Goal: Information Seeking & Learning: Learn about a topic

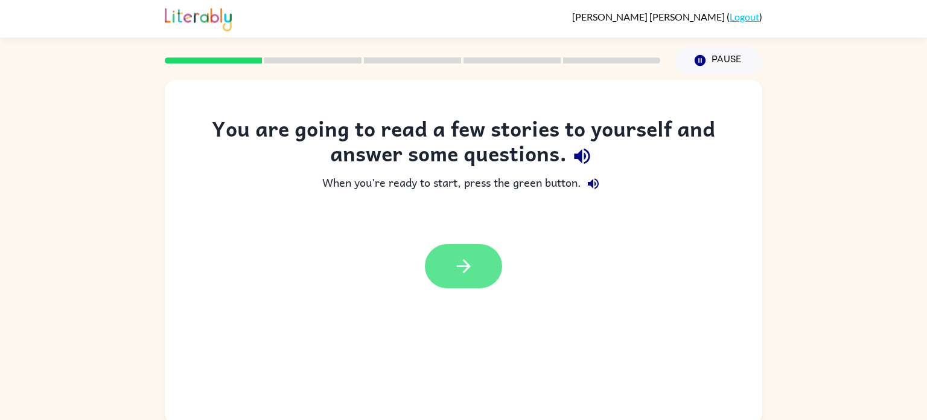
click at [477, 248] on button "button" at bounding box center [463, 266] width 77 height 44
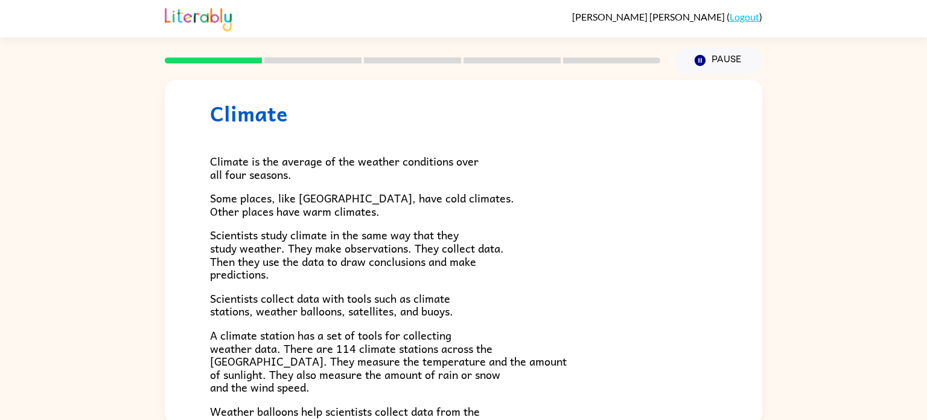
scroll to position [25, 0]
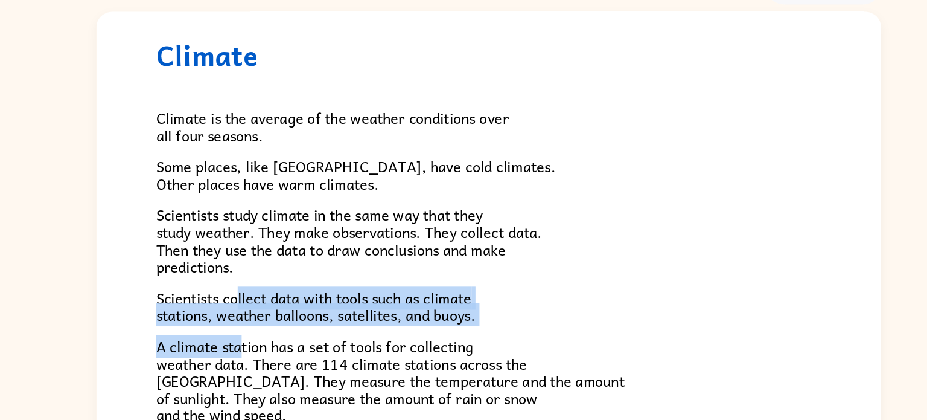
drag, startPoint x: 275, startPoint y: 321, endPoint x: 273, endPoint y: 287, distance: 33.9
click at [273, 287] on div "Climate is the average of the weather conditions over all four seasons. Some pl…" at bounding box center [463, 372] width 507 height 494
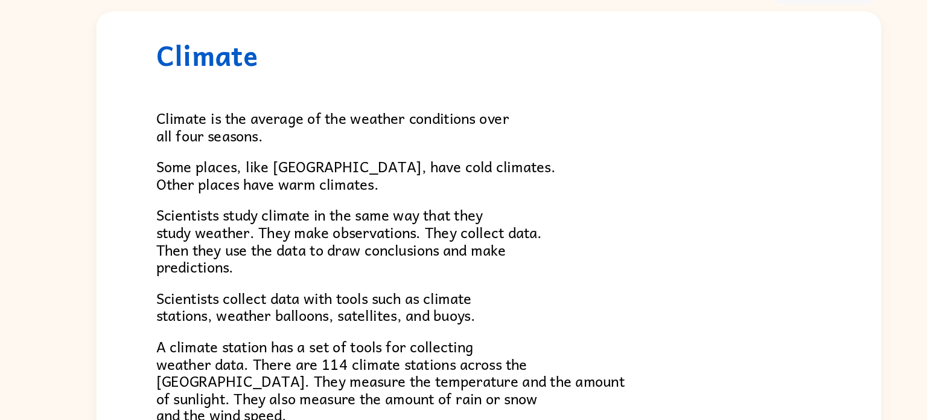
click at [280, 290] on span "Scientists collect data with tools such as climate stations, weather balloons, …" at bounding box center [331, 304] width 243 height 31
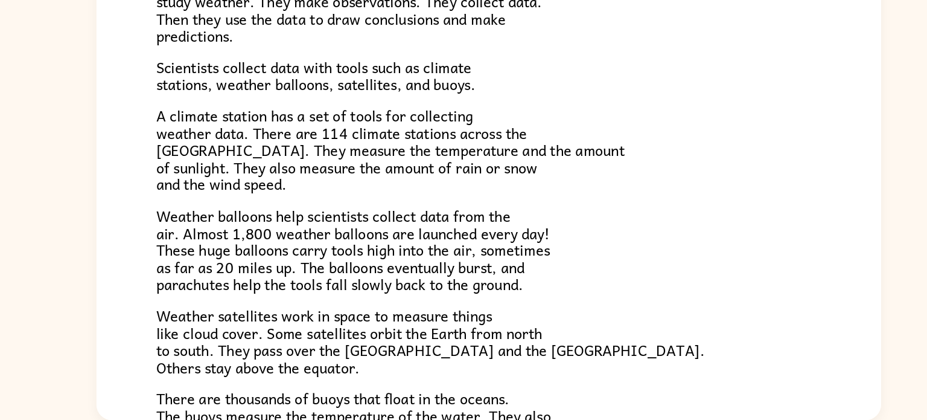
scroll to position [165, 0]
click at [353, 199] on span "A climate station has a set of tools for collecting weather data. There are 114…" at bounding box center [388, 214] width 357 height 69
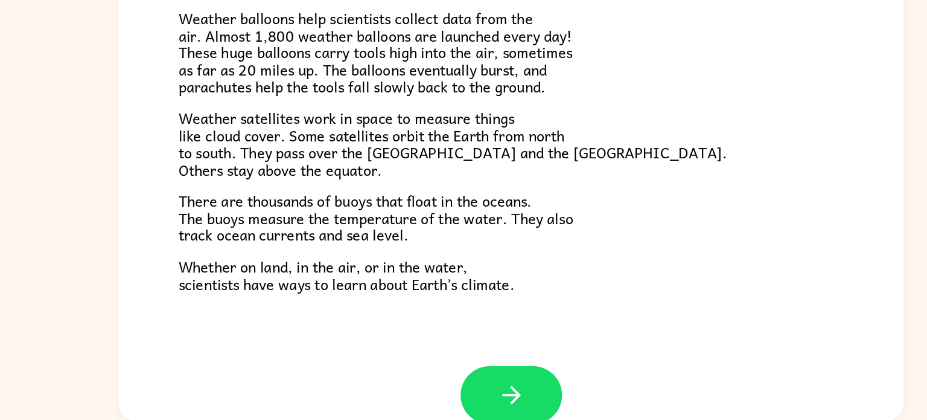
scroll to position [318, 0]
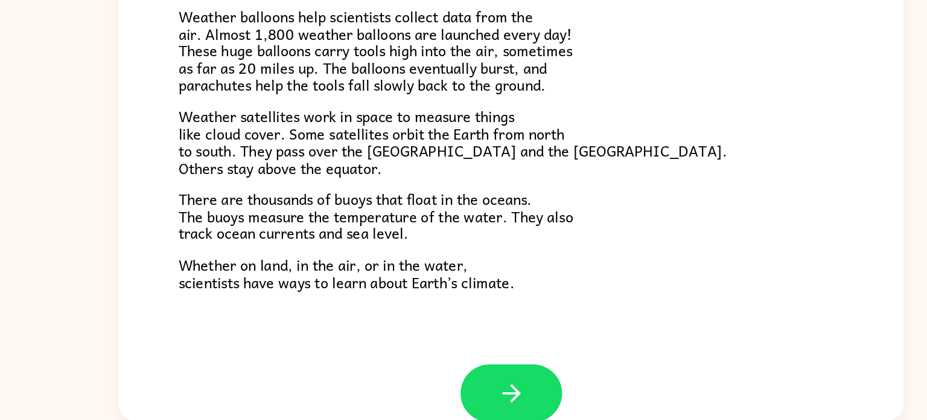
click at [316, 285] on span "There are thousands of buoys that float in the oceans. The buoys measure the te…" at bounding box center [360, 264] width 301 height 43
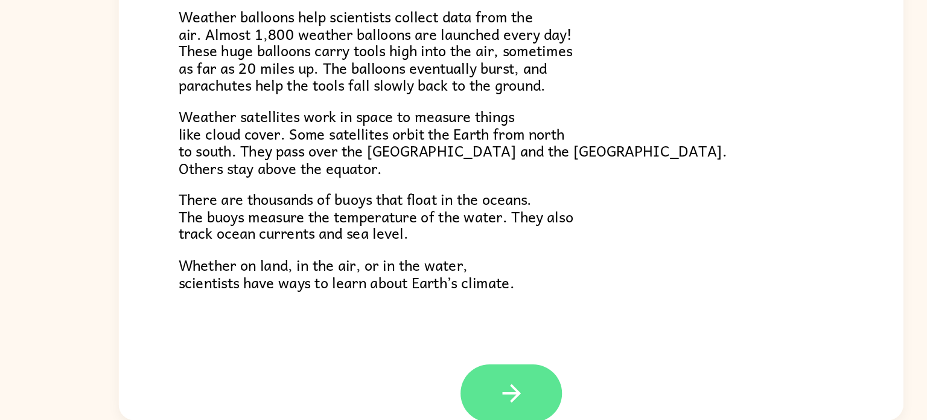
click at [484, 388] on button "button" at bounding box center [463, 399] width 77 height 44
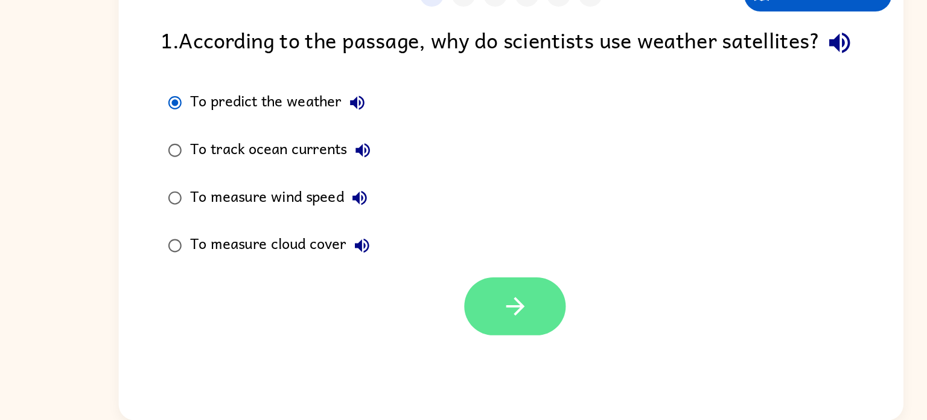
click at [470, 343] on button "button" at bounding box center [466, 333] width 77 height 44
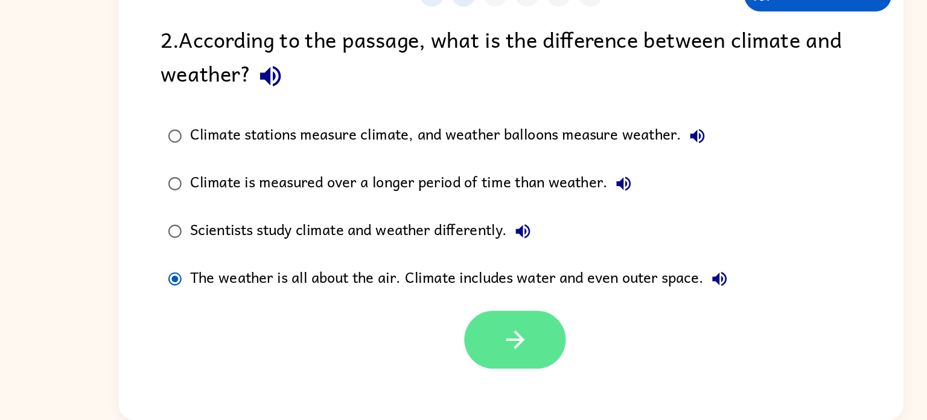
click at [469, 362] on icon "button" at bounding box center [466, 358] width 14 height 14
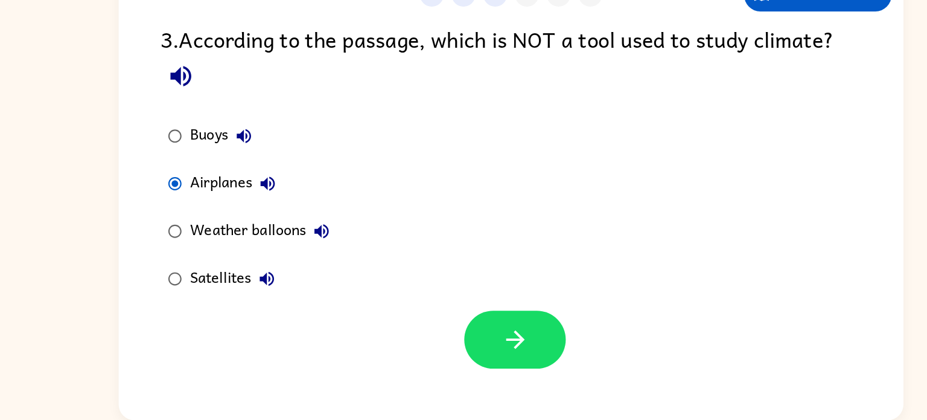
click at [485, 383] on div "1 2 3 4 5 6 Return to story 3 . According to the passage, which is NOT a tool u…" at bounding box center [464, 247] width 598 height 345
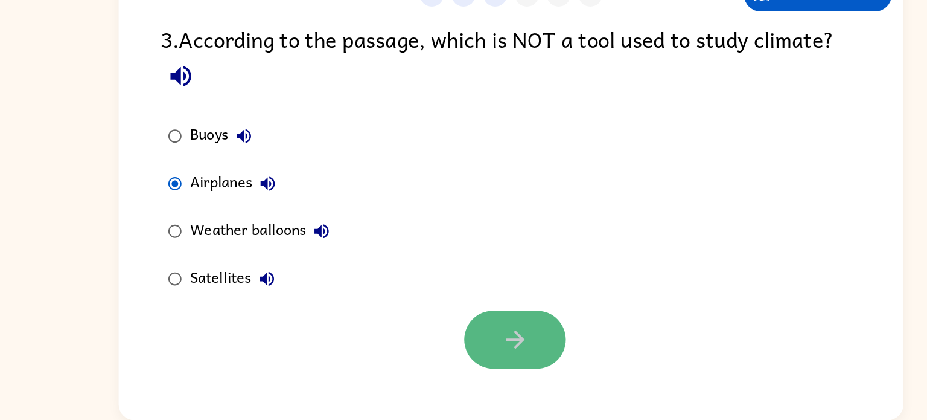
click at [478, 345] on button "button" at bounding box center [466, 358] width 77 height 44
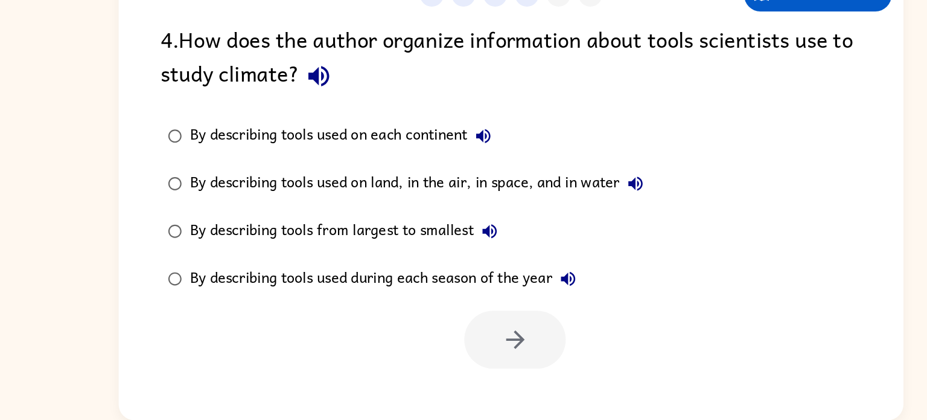
click at [234, 200] on div "By describing tools used on each continent" at bounding box center [336, 203] width 235 height 24
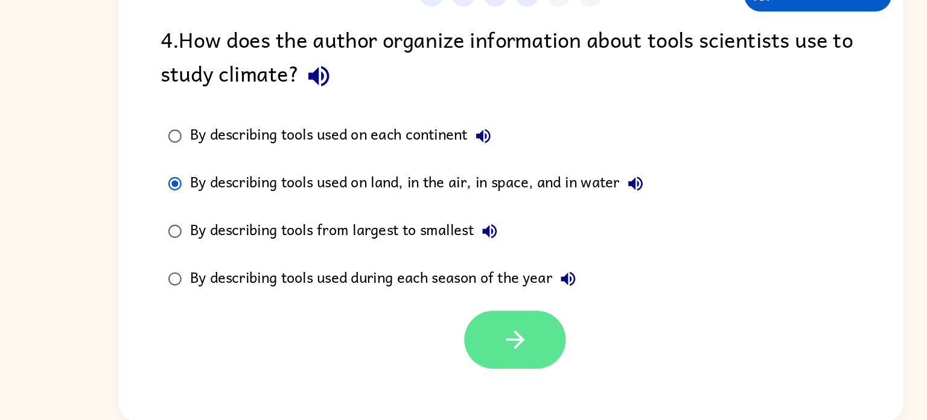
click at [465, 340] on button "button" at bounding box center [466, 358] width 77 height 44
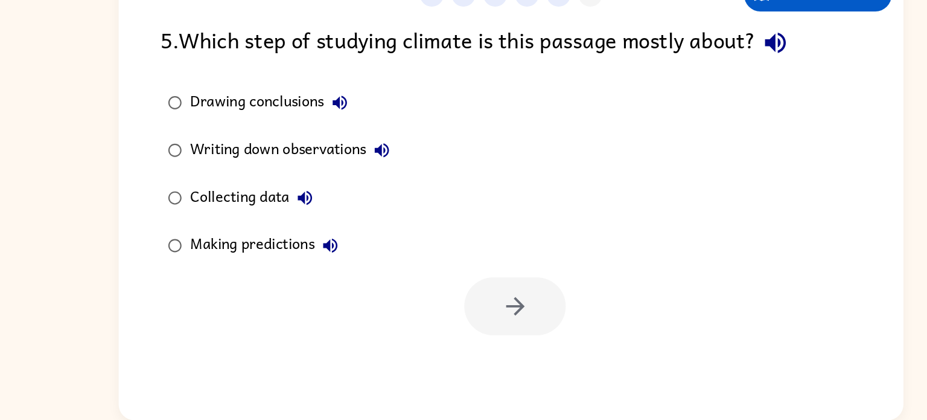
click at [276, 189] on div "Drawing conclusions" at bounding box center [282, 178] width 126 height 24
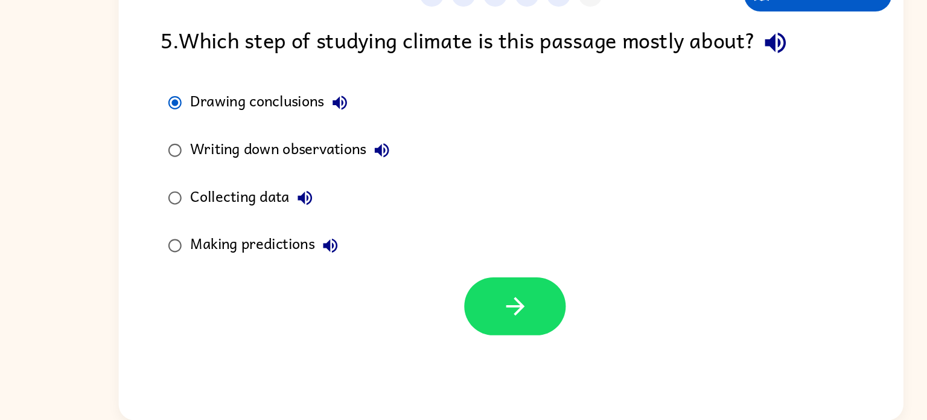
click at [278, 216] on div "Writing down observations" at bounding box center [298, 214] width 158 height 24
click at [281, 253] on div "Collecting data" at bounding box center [269, 250] width 100 height 24
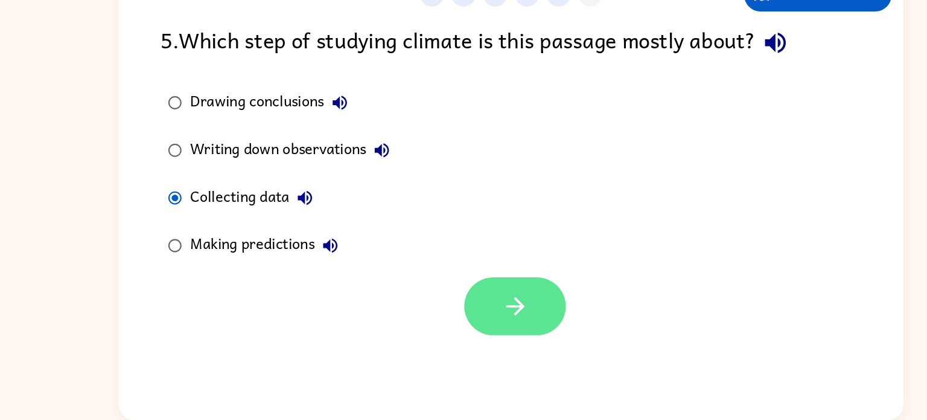
click at [473, 331] on icon "button" at bounding box center [466, 332] width 21 height 21
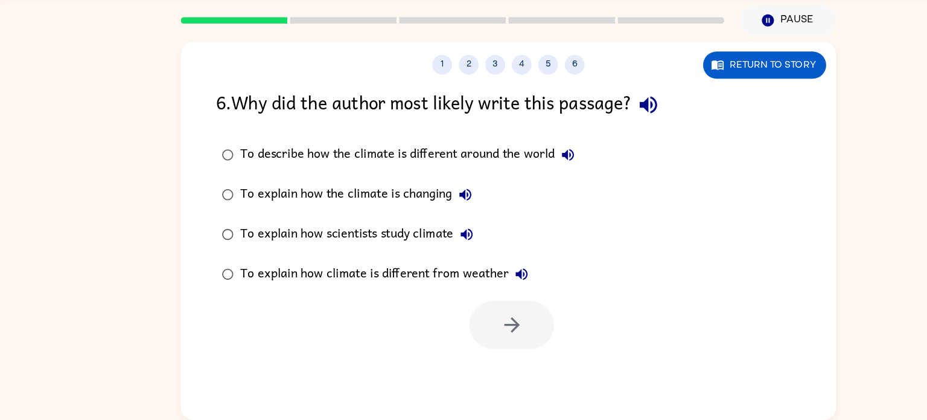
scroll to position [5, 0]
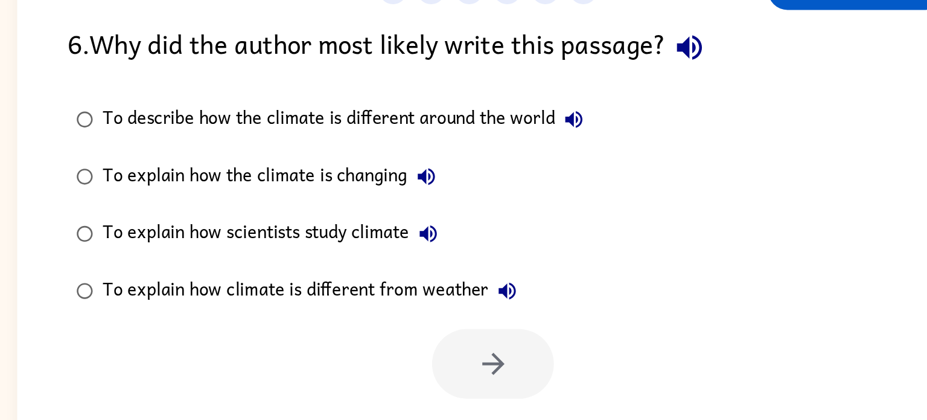
click at [243, 176] on div "To describe how the climate is different around the world" at bounding box center [374, 178] width 311 height 24
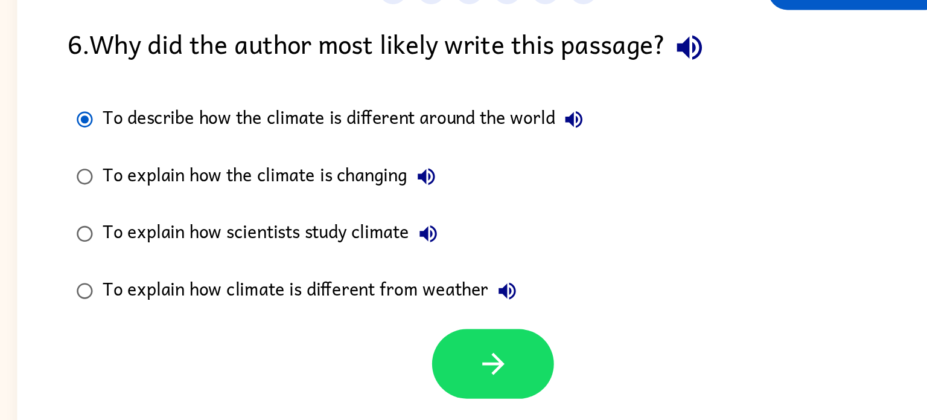
click at [369, 212] on div "To explain how the climate is changing" at bounding box center [327, 214] width 217 height 24
click at [342, 290] on div "To explain how climate is different from weather" at bounding box center [353, 287] width 269 height 24
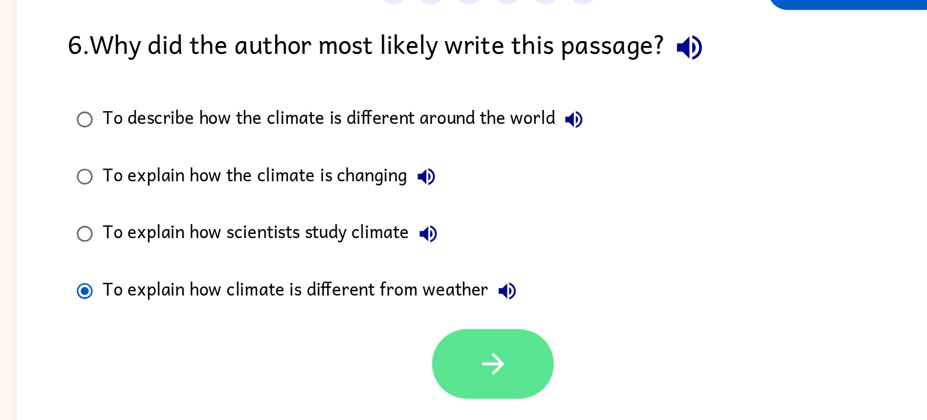
click at [493, 330] on button "button" at bounding box center [466, 333] width 77 height 44
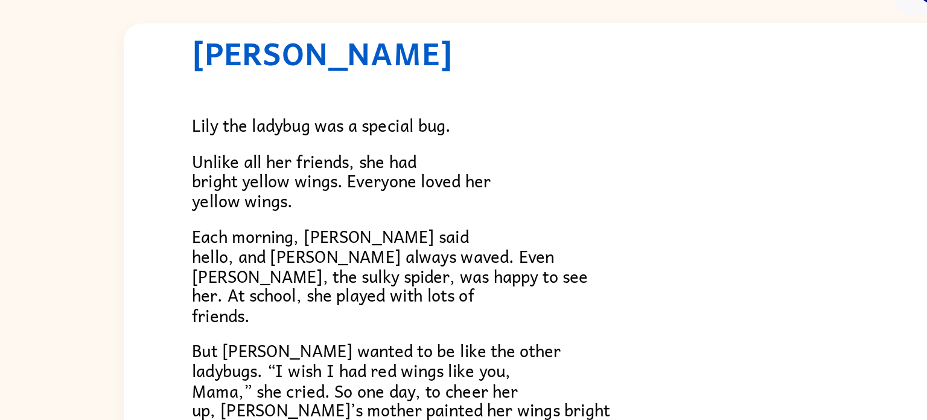
scroll to position [0, 0]
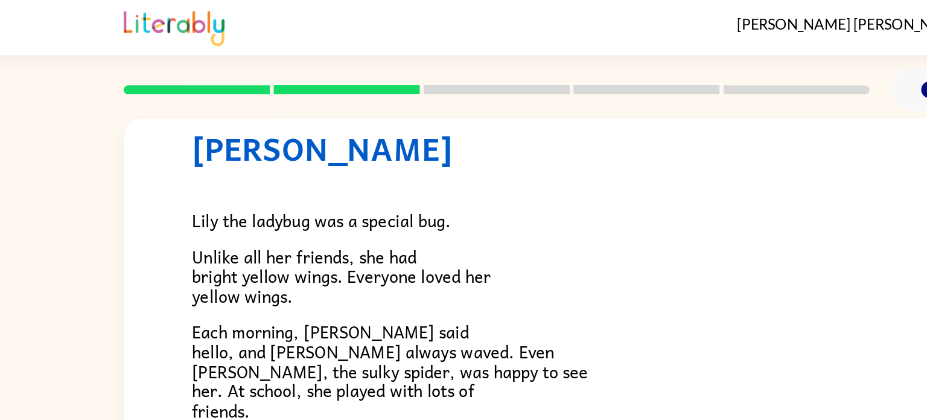
click at [197, 49] on div at bounding box center [413, 60] width 510 height 42
click at [188, 56] on div at bounding box center [413, 60] width 510 height 42
click at [178, 56] on div at bounding box center [413, 60] width 510 height 42
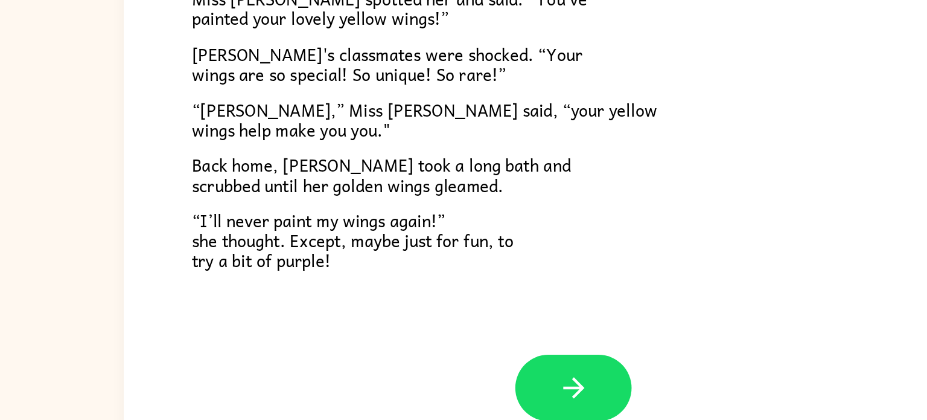
scroll to position [5, 0]
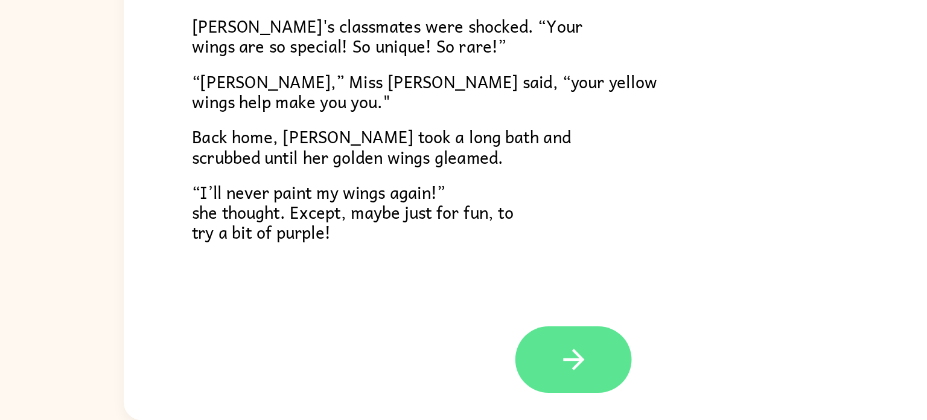
click at [452, 381] on button "button" at bounding box center [463, 379] width 77 height 44
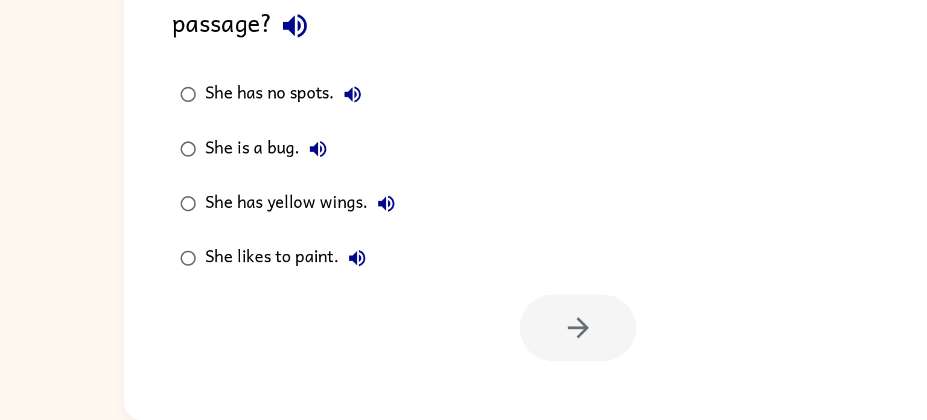
scroll to position [5, 0]
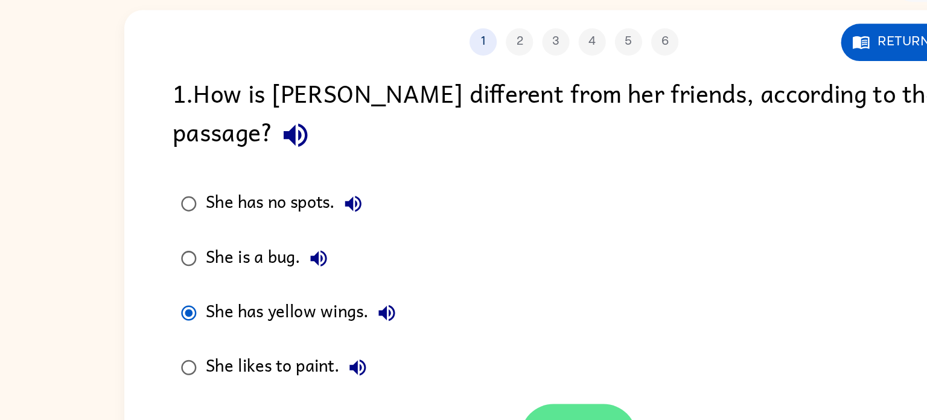
click at [466, 348] on icon "button" at bounding box center [466, 358] width 21 height 21
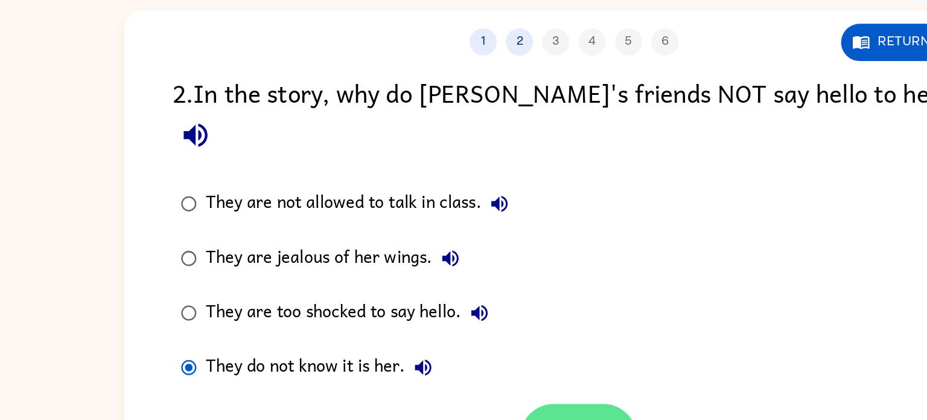
click at [489, 336] on button "button" at bounding box center [466, 358] width 77 height 44
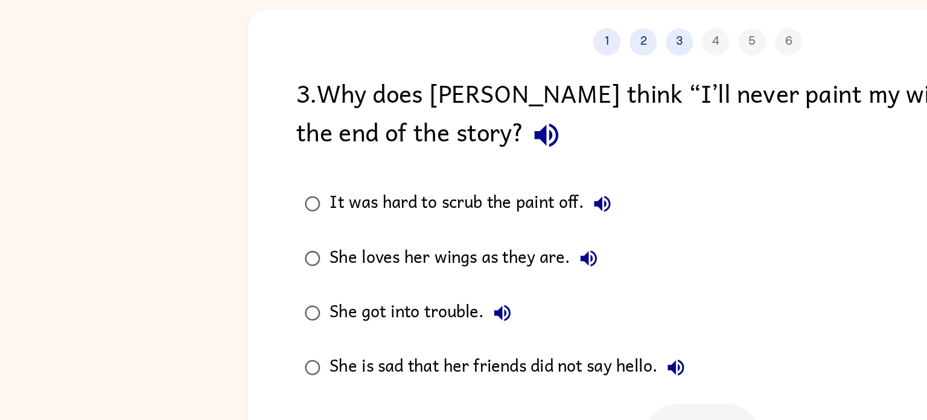
click at [223, 251] on div "She loves her wings as they are." at bounding box center [311, 240] width 184 height 24
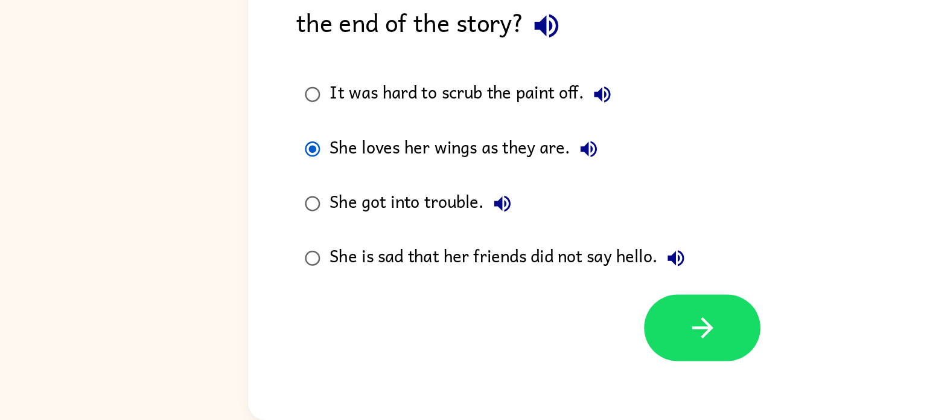
scroll to position [4, 0]
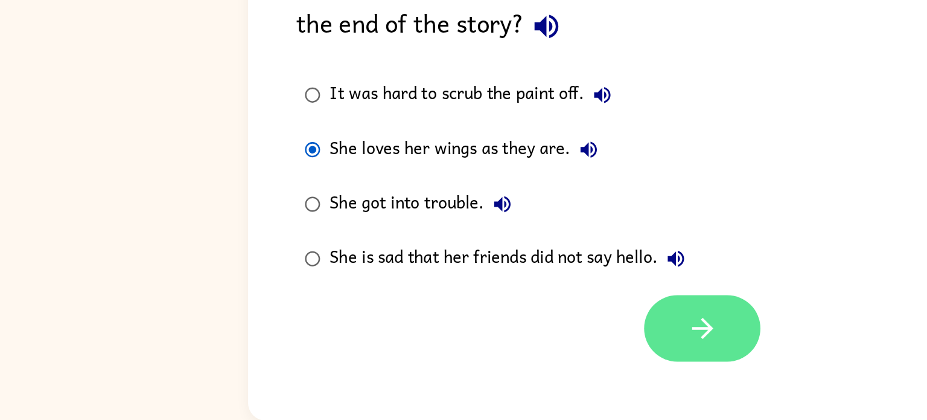
click at [477, 369] on icon "button" at bounding box center [466, 358] width 21 height 21
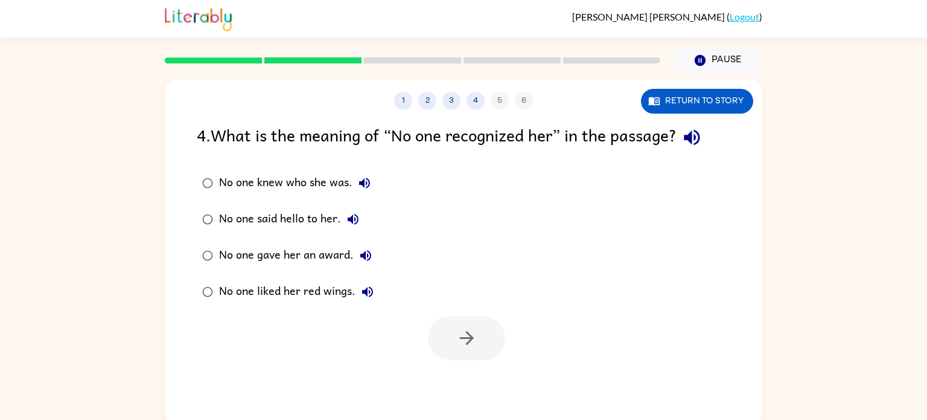
scroll to position [0, 0]
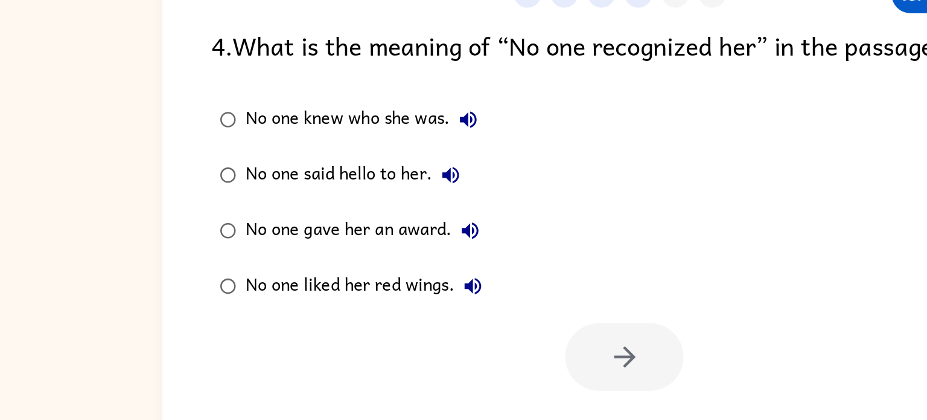
click at [275, 180] on div "No one knew who she was." at bounding box center [298, 183] width 158 height 24
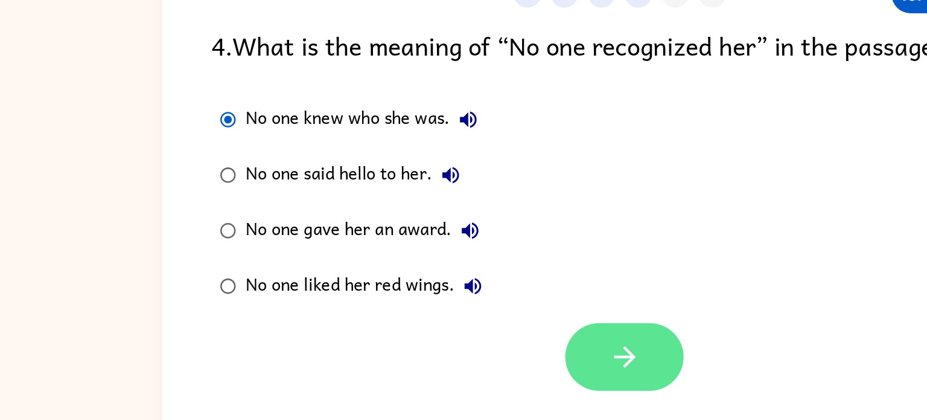
click at [449, 345] on button "button" at bounding box center [466, 338] width 77 height 44
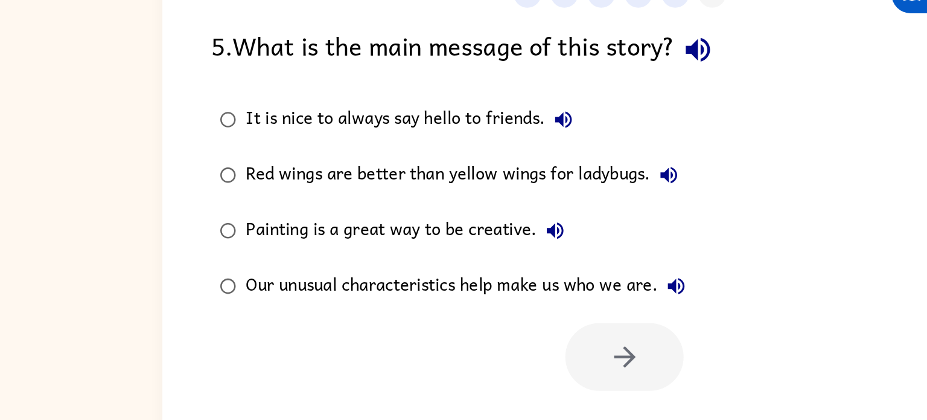
click at [351, 286] on div "Our unusual characteristics help make us who we are." at bounding box center [365, 291] width 293 height 24
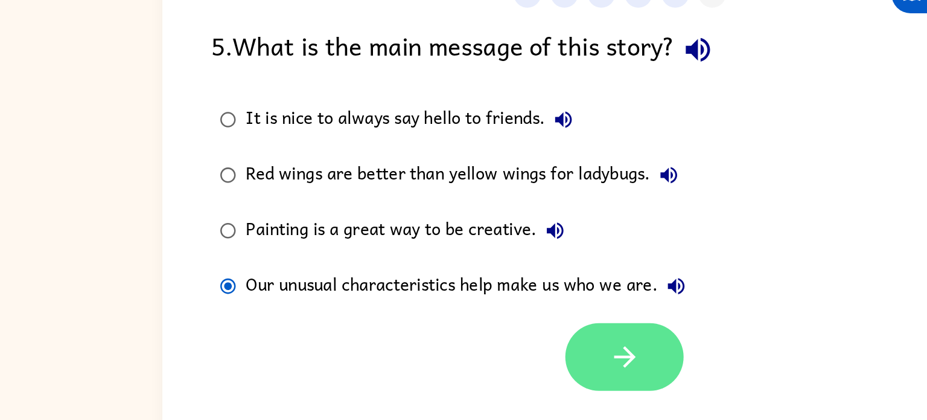
click at [456, 354] on button "button" at bounding box center [466, 338] width 77 height 44
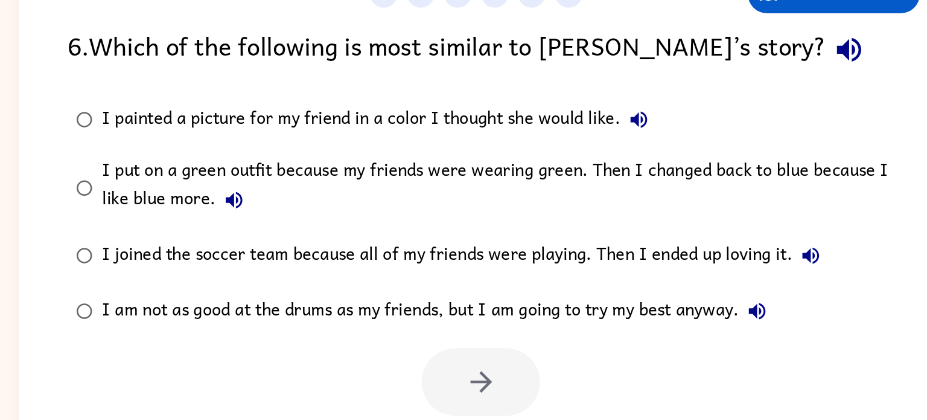
click at [269, 225] on div "I put on a green outfit because my friends were wearing green. Then I changed b…" at bounding box center [483, 227] width 528 height 40
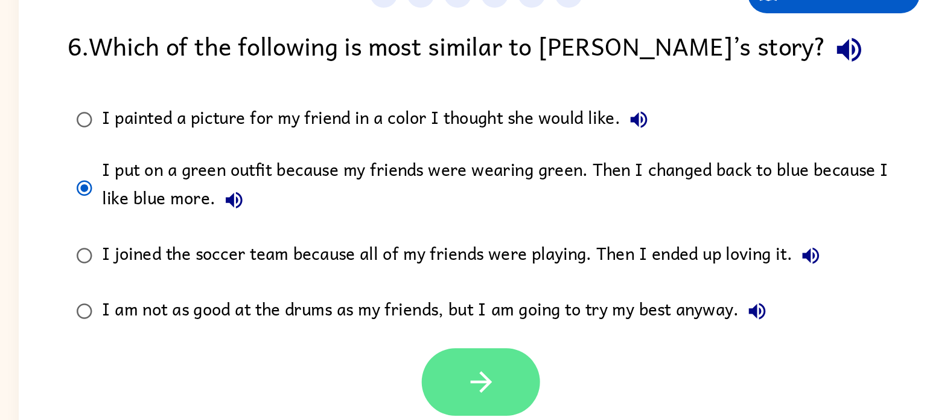
click at [482, 353] on button "button" at bounding box center [466, 354] width 77 height 44
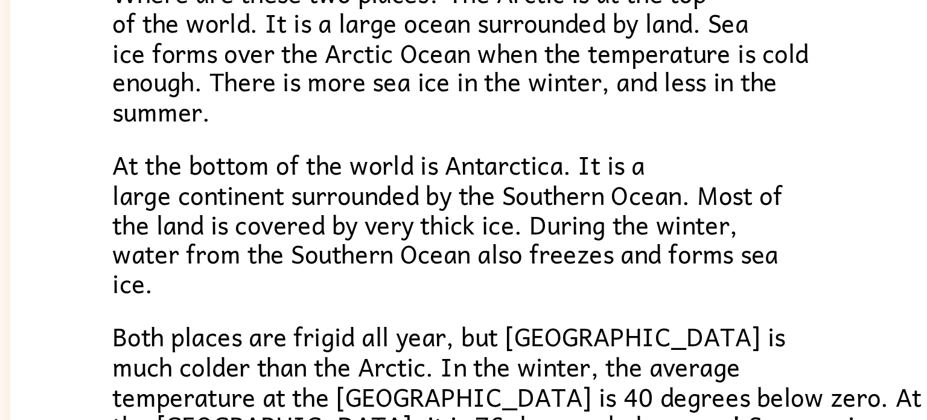
scroll to position [124, 0]
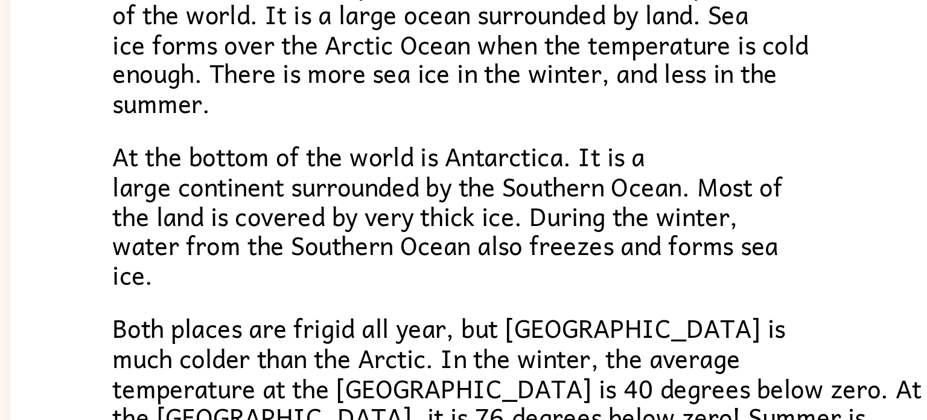
click at [351, 234] on span "At the bottom of the world is Antarctica. It is a large continent surrounded by…" at bounding box center [358, 225] width 297 height 69
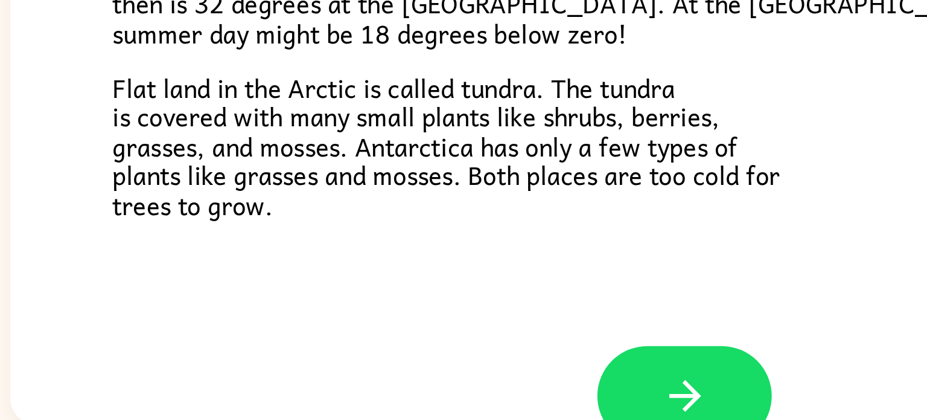
scroll to position [5, 0]
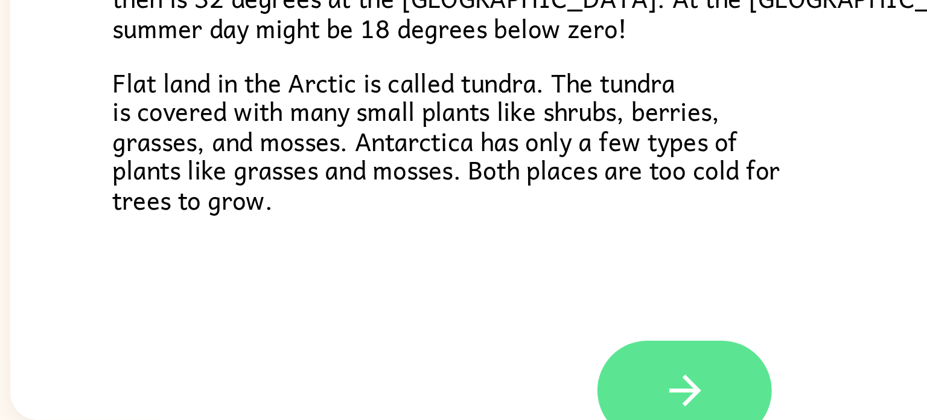
click at [453, 401] on icon "button" at bounding box center [463, 406] width 21 height 21
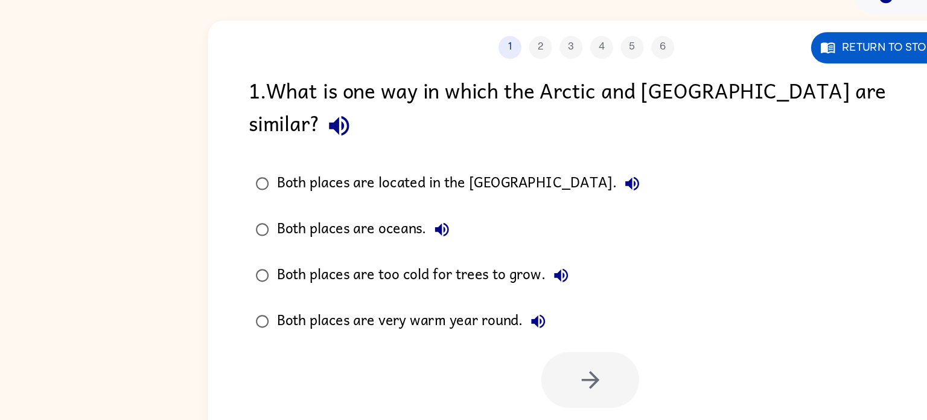
click at [227, 228] on div "Both places are oceans." at bounding box center [290, 240] width 142 height 24
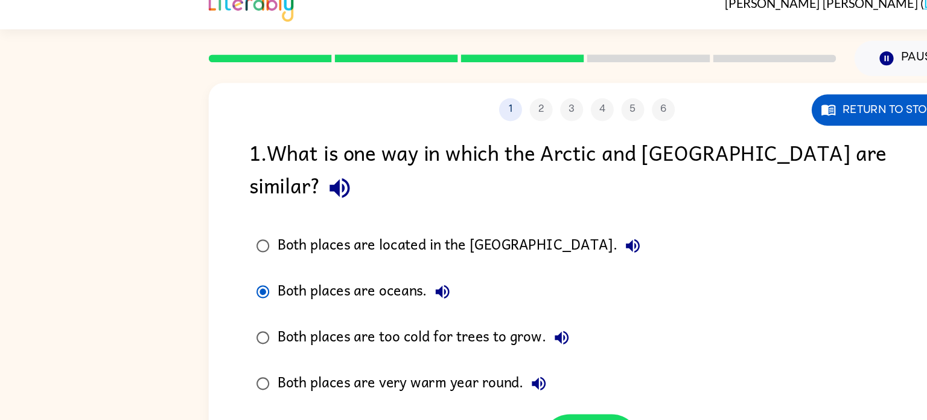
click at [395, 264] on div "Both places are too cold for trees to grow." at bounding box center [337, 276] width 237 height 24
click at [462, 336] on button "button" at bounding box center [466, 358] width 77 height 44
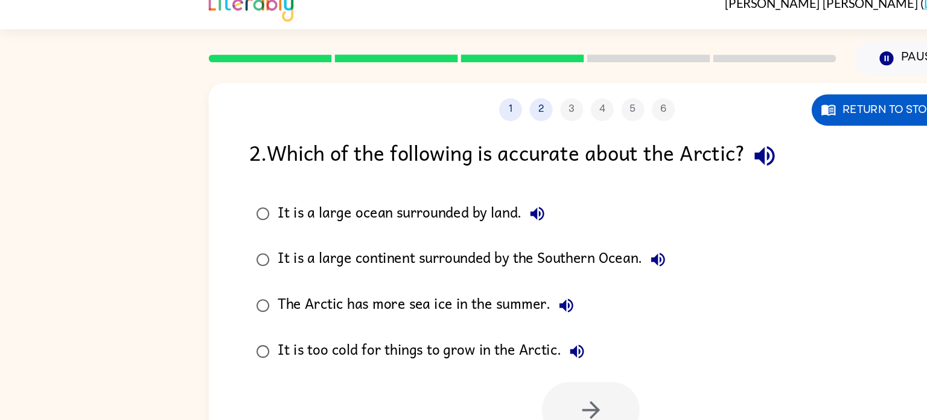
click at [316, 181] on div "It is a large ocean surrounded by land." at bounding box center [327, 178] width 217 height 24
click at [415, 286] on div "It is too cold for things to grow in the Arctic." at bounding box center [343, 287] width 249 height 24
click at [451, 318] on button "button" at bounding box center [466, 333] width 77 height 44
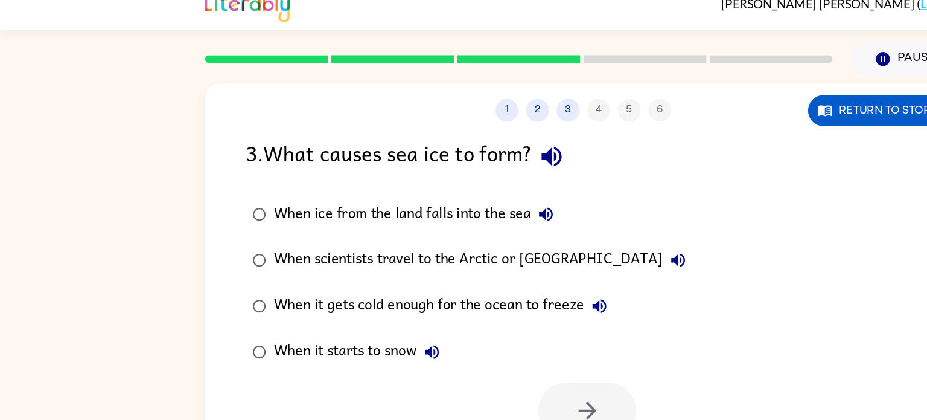
click at [345, 249] on div "When it gets cold enough for the ocean to freeze" at bounding box center [353, 250] width 269 height 24
click at [474, 335] on icon "button" at bounding box center [466, 332] width 21 height 21
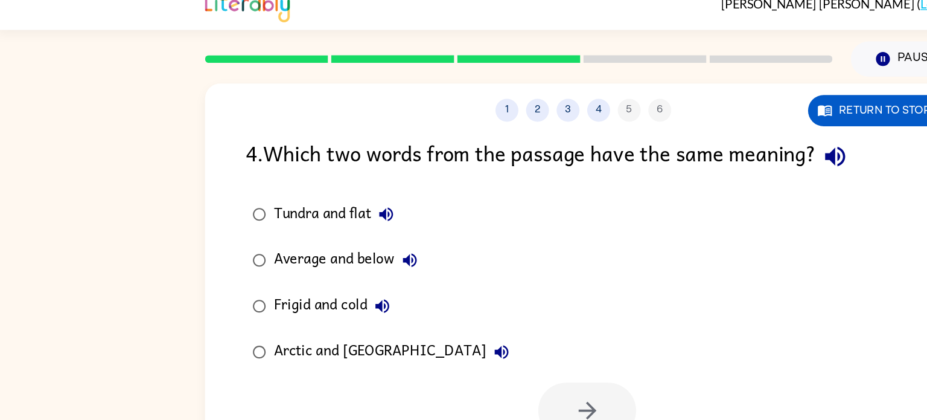
click at [243, 250] on div "Frigid and cold" at bounding box center [268, 250] width 98 height 24
click at [281, 284] on div "Arctic and [GEOGRAPHIC_DATA]" at bounding box center [315, 287] width 192 height 24
click at [449, 335] on button "button" at bounding box center [466, 333] width 77 height 44
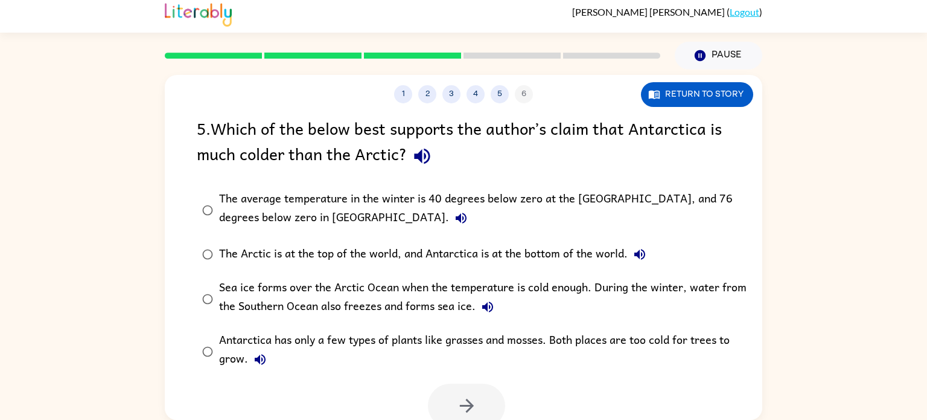
click at [663, 196] on div "The average temperature in the winter is 40 degrees below zero at the [GEOGRAPH…" at bounding box center [483, 210] width 528 height 40
click at [470, 402] on icon "button" at bounding box center [466, 405] width 21 height 21
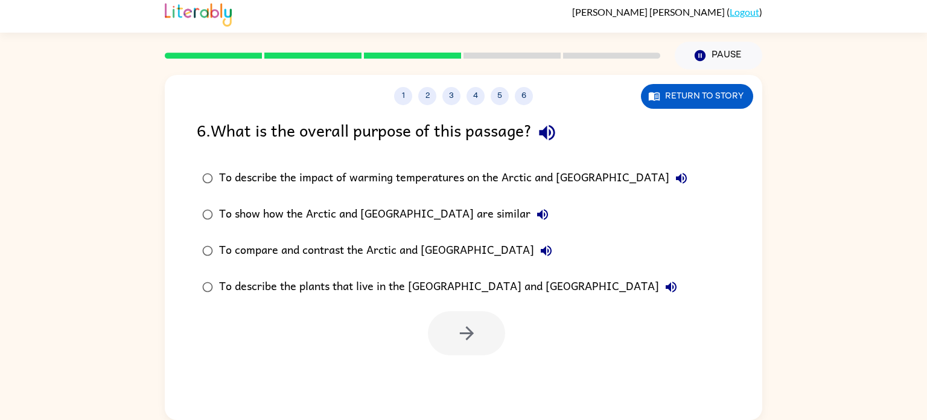
click at [254, 219] on div "To show how the Arctic and [GEOGRAPHIC_DATA] are similar" at bounding box center [387, 214] width 336 height 24
click at [465, 320] on button "button" at bounding box center [466, 333] width 77 height 44
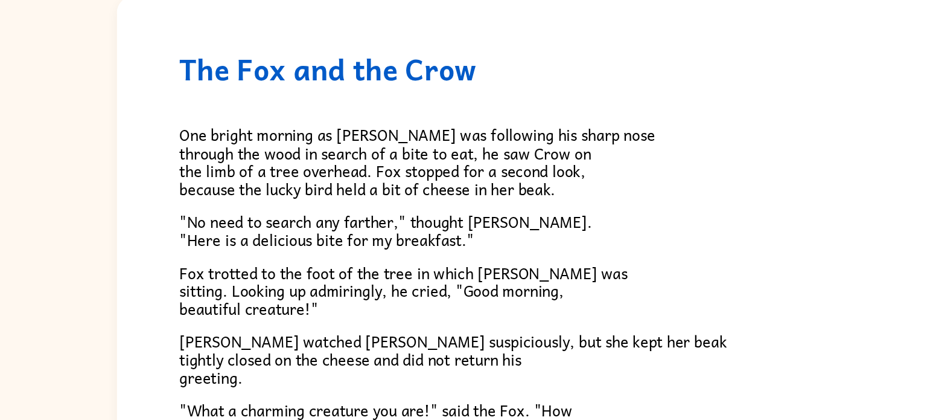
scroll to position [5, 0]
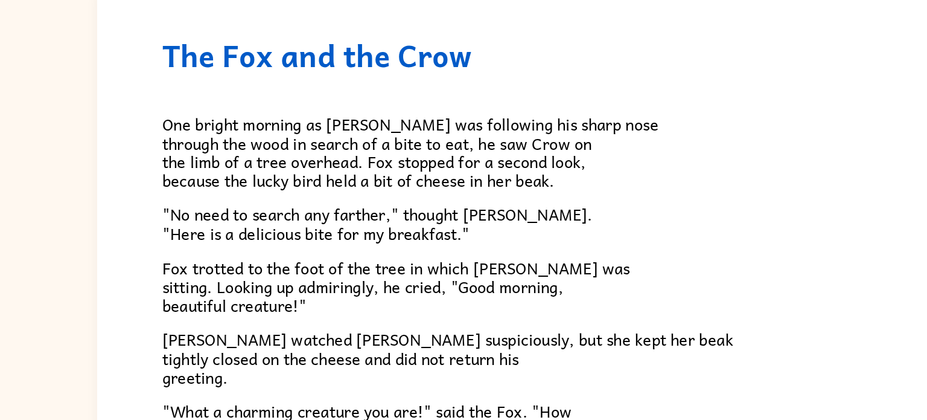
click at [371, 234] on span ""No need to search any farther," thought [PERSON_NAME]. "Here is a delicious bi…" at bounding box center [360, 244] width 300 height 31
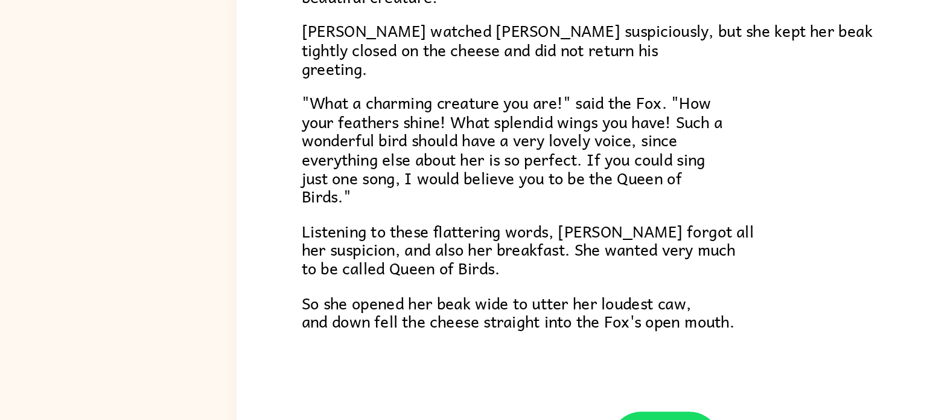
scroll to position [237, 0]
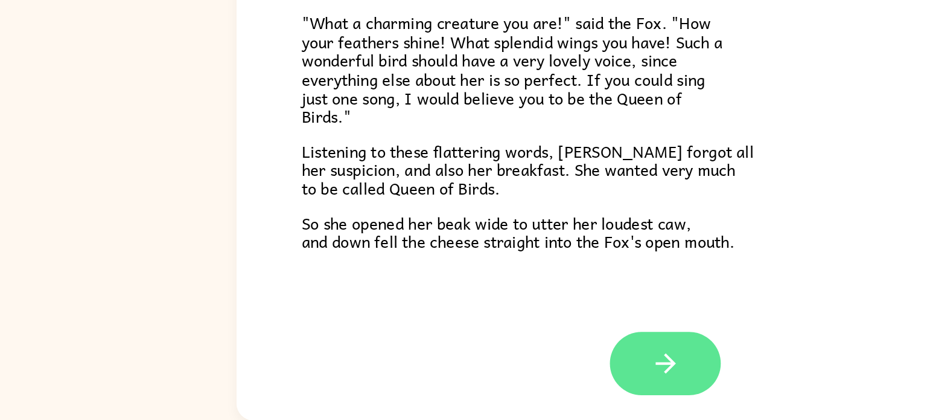
click at [468, 375] on icon "button" at bounding box center [463, 379] width 21 height 21
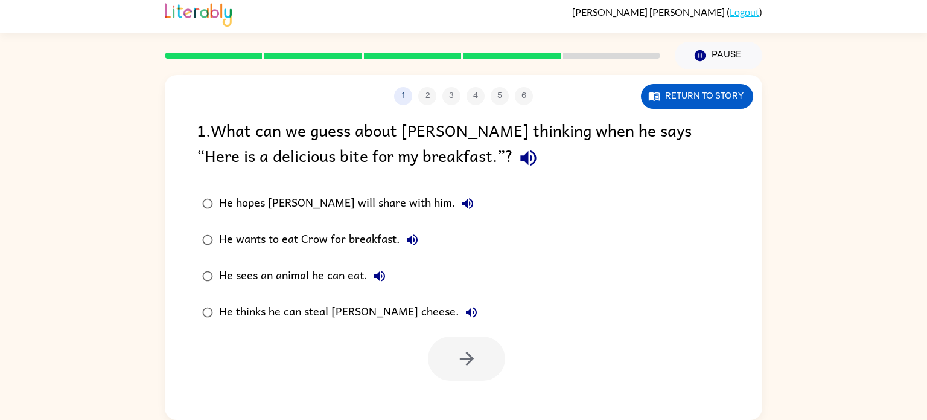
scroll to position [5, 0]
click at [250, 217] on label "He hopes [PERSON_NAME] will share with him." at bounding box center [339, 203] width 299 height 36
click at [258, 311] on div "He thinks he can steal [PERSON_NAME] cheese." at bounding box center [351, 312] width 264 height 24
click at [473, 369] on icon "button" at bounding box center [466, 358] width 21 height 21
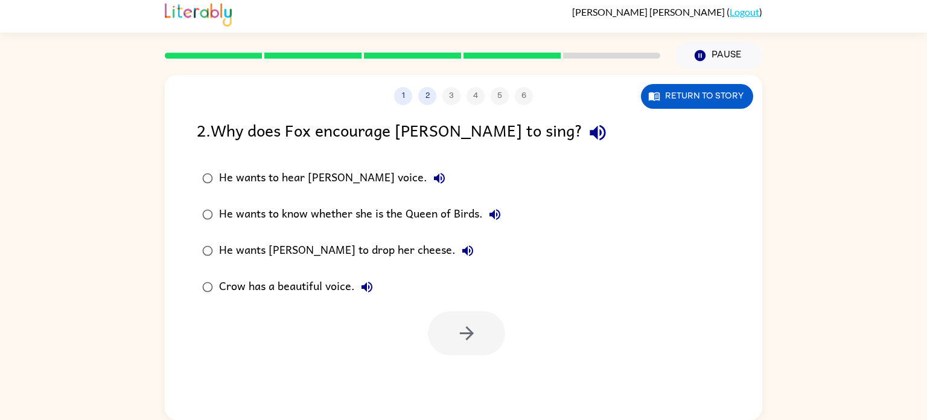
click at [307, 254] on div "He wants [PERSON_NAME] to drop her cheese." at bounding box center [349, 250] width 261 height 24
click at [476, 339] on icon "button" at bounding box center [466, 332] width 21 height 21
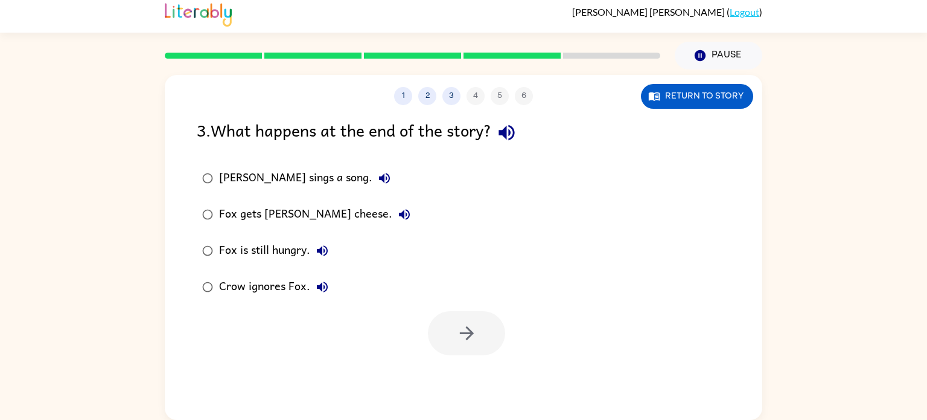
click at [222, 212] on div "Fox gets [PERSON_NAME] cheese." at bounding box center [317, 214] width 197 height 24
click at [436, 302] on div "[PERSON_NAME] sings a song. Fox gets Crow's cheese. Fox is still hungry. Crow i…" at bounding box center [480, 232] width 566 height 145
click at [449, 347] on button "button" at bounding box center [466, 333] width 77 height 44
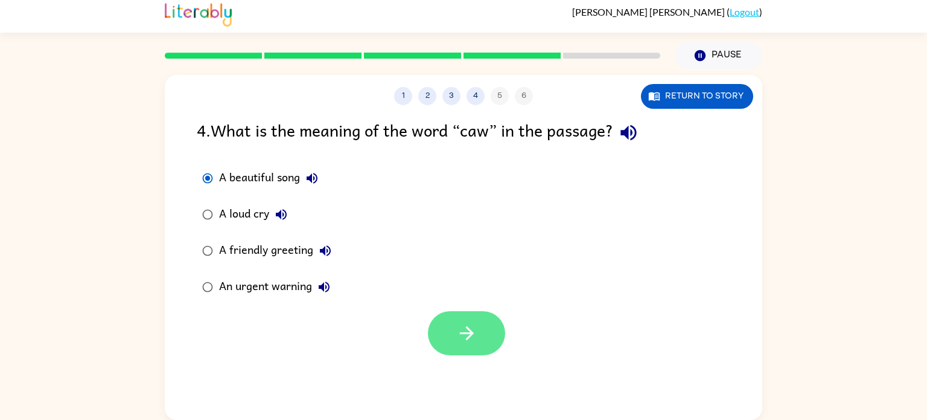
click at [449, 340] on button "button" at bounding box center [466, 333] width 77 height 44
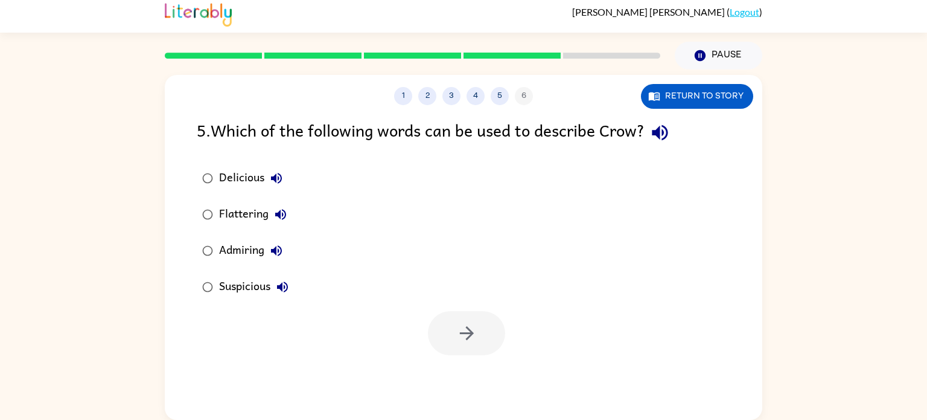
click at [237, 287] on div "Suspicious" at bounding box center [256, 287] width 75 height 24
click at [438, 324] on button "button" at bounding box center [466, 333] width 77 height 44
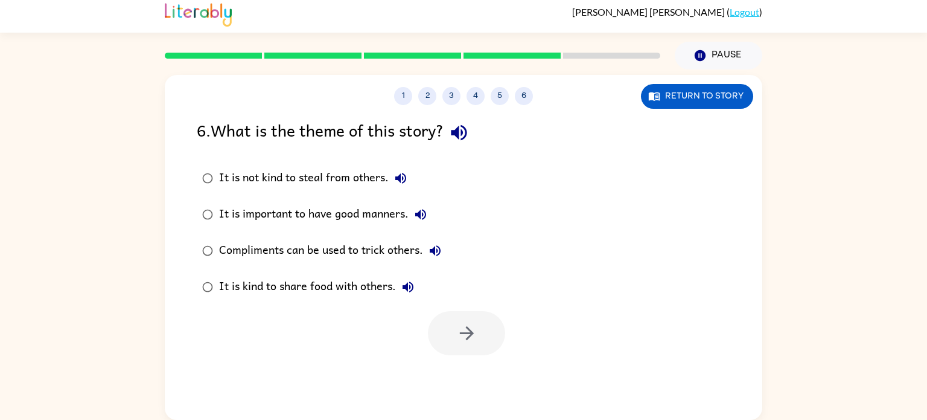
click at [232, 284] on div "It is kind to share food with others." at bounding box center [319, 287] width 201 height 24
click at [374, 315] on div at bounding box center [464, 330] width 598 height 50
click at [451, 317] on button "button" at bounding box center [466, 333] width 77 height 44
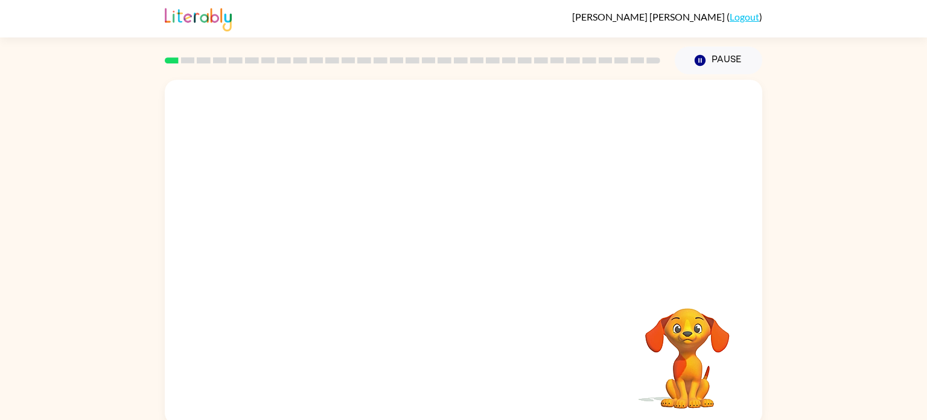
drag, startPoint x: 680, startPoint y: 336, endPoint x: 672, endPoint y: 348, distance: 13.9
click at [672, 348] on video "Your browser must support playing .mp4 files to use Literably. Please try using…" at bounding box center [687, 349] width 121 height 121
click at [483, 270] on button "button" at bounding box center [463, 258] width 77 height 44
click at [483, 270] on div at bounding box center [464, 181] width 598 height 203
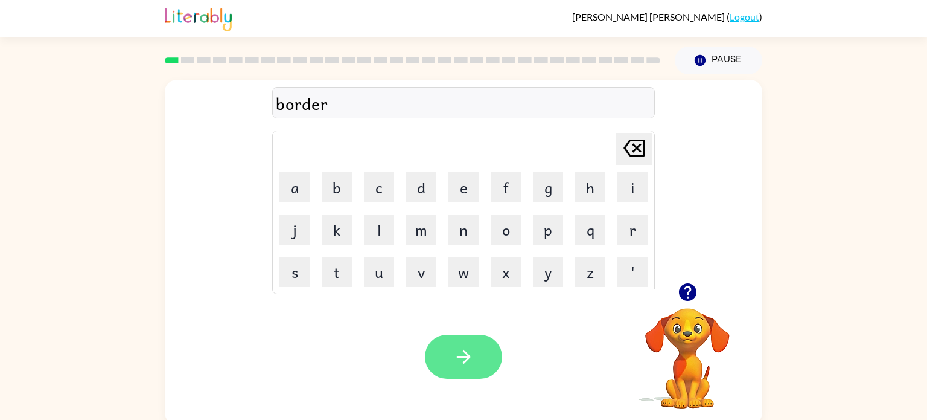
click at [441, 366] on button "button" at bounding box center [463, 356] width 77 height 44
click at [476, 351] on button "button" at bounding box center [463, 356] width 77 height 44
click at [470, 353] on icon "button" at bounding box center [463, 356] width 21 height 21
click at [465, 374] on button "button" at bounding box center [463, 356] width 77 height 44
click at [455, 350] on icon "button" at bounding box center [463, 356] width 21 height 21
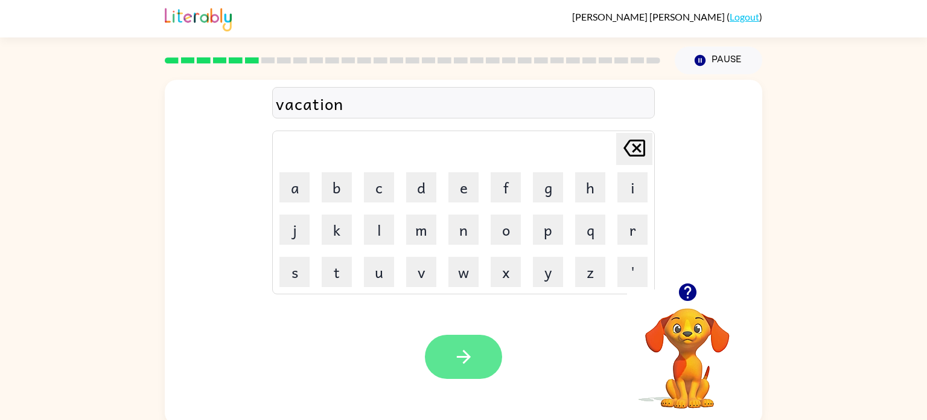
click at [455, 372] on button "button" at bounding box center [463, 356] width 77 height 44
click at [438, 362] on button "button" at bounding box center [463, 356] width 77 height 44
click at [456, 364] on icon "button" at bounding box center [463, 356] width 21 height 21
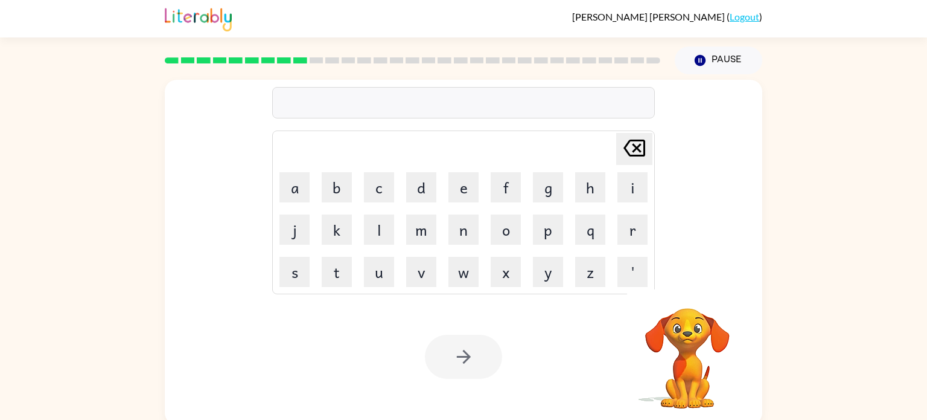
click at [456, 364] on div at bounding box center [463, 356] width 77 height 44
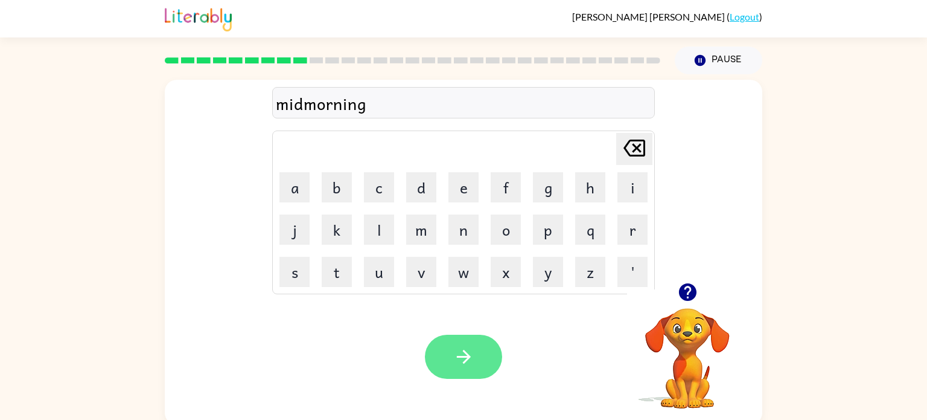
click at [448, 362] on button "button" at bounding box center [463, 356] width 77 height 44
click at [492, 345] on button "button" at bounding box center [463, 356] width 77 height 44
click at [485, 362] on button "button" at bounding box center [463, 356] width 77 height 44
click at [463, 350] on icon "button" at bounding box center [463, 356] width 21 height 21
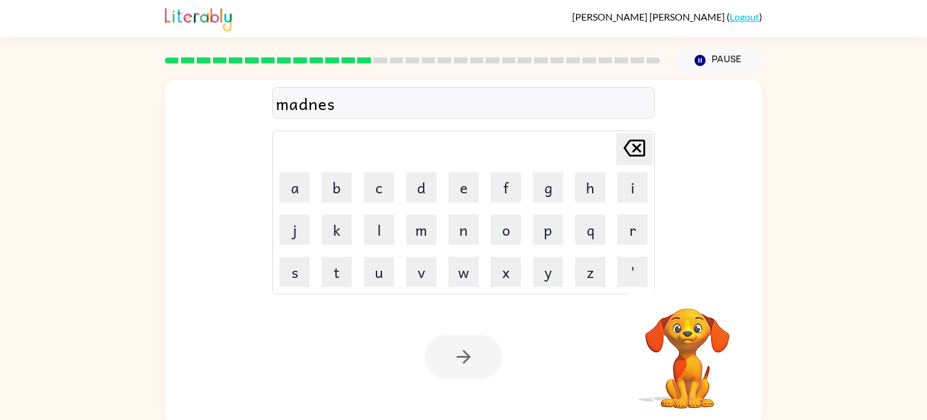
click at [462, 360] on div at bounding box center [463, 356] width 77 height 44
click at [462, 360] on icon "button" at bounding box center [463, 356] width 21 height 21
click at [462, 360] on div at bounding box center [463, 356] width 77 height 44
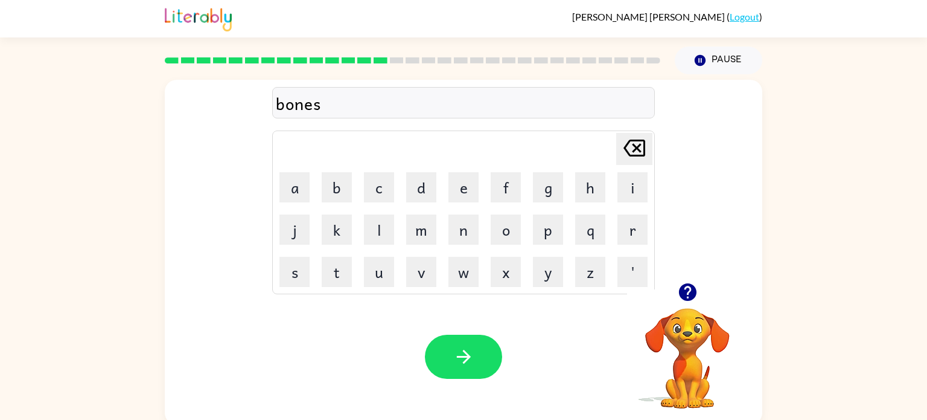
click at [461, 389] on div "Your browser must support playing .mp4 files to use Literably. Please try using…" at bounding box center [464, 357] width 598 height 136
click at [454, 359] on icon "button" at bounding box center [463, 356] width 21 height 21
click at [476, 359] on button "button" at bounding box center [463, 356] width 77 height 44
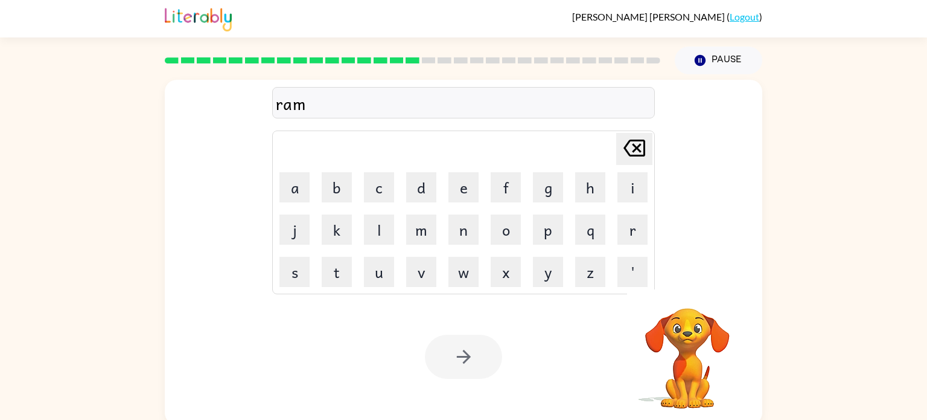
click at [465, 362] on div at bounding box center [463, 356] width 77 height 44
click at [464, 357] on div at bounding box center [463, 356] width 77 height 44
click at [464, 356] on div at bounding box center [463, 356] width 77 height 44
click at [461, 367] on div at bounding box center [463, 356] width 77 height 44
click at [448, 365] on div at bounding box center [463, 356] width 77 height 44
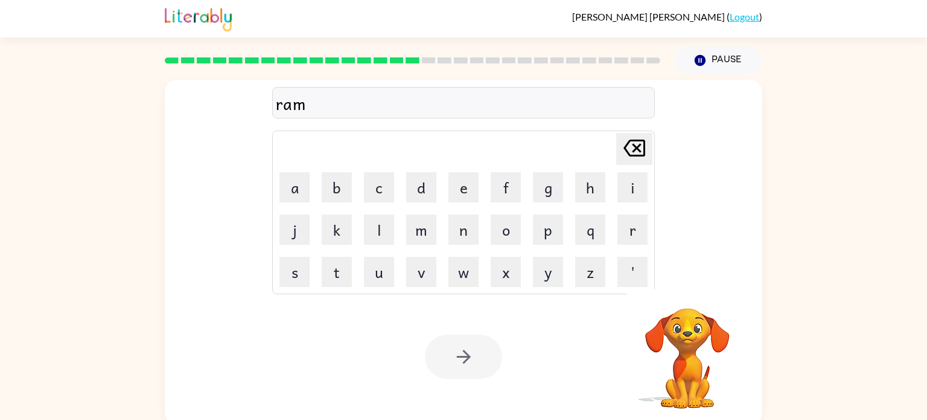
click at [461, 356] on div at bounding box center [463, 356] width 77 height 44
click at [461, 371] on div at bounding box center [463, 356] width 77 height 44
click at [441, 343] on div at bounding box center [463, 356] width 77 height 44
click at [450, 355] on div at bounding box center [463, 356] width 77 height 44
click at [455, 360] on div at bounding box center [463, 356] width 77 height 44
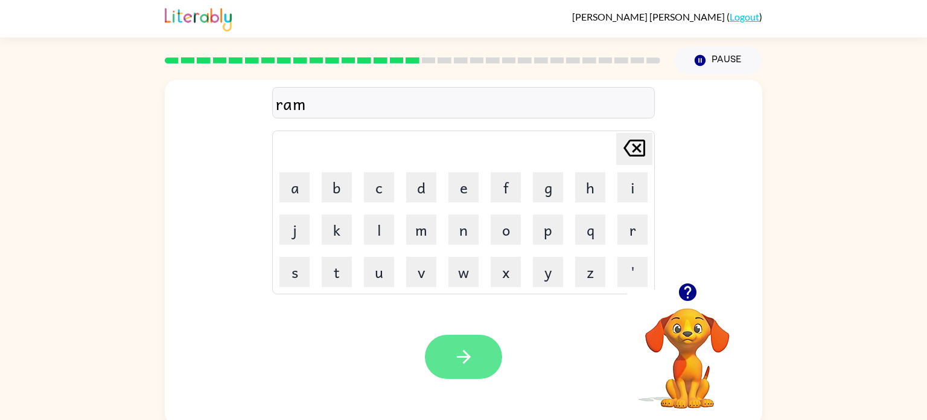
click at [455, 363] on icon "button" at bounding box center [463, 356] width 21 height 21
click at [449, 363] on div at bounding box center [463, 356] width 77 height 44
click at [464, 361] on icon "button" at bounding box center [463, 356] width 21 height 21
click at [470, 370] on button "button" at bounding box center [463, 356] width 77 height 44
click at [473, 375] on button "button" at bounding box center [463, 356] width 77 height 44
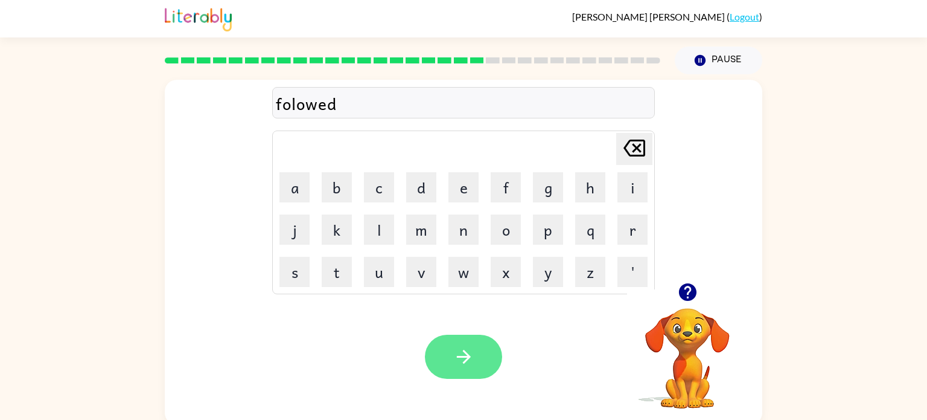
click at [448, 374] on button "button" at bounding box center [463, 356] width 77 height 44
click at [465, 350] on icon "button" at bounding box center [463, 356] width 21 height 21
click at [458, 375] on button "button" at bounding box center [463, 356] width 77 height 44
click at [465, 359] on icon "button" at bounding box center [463, 356] width 21 height 21
click at [462, 365] on icon "button" at bounding box center [463, 356] width 21 height 21
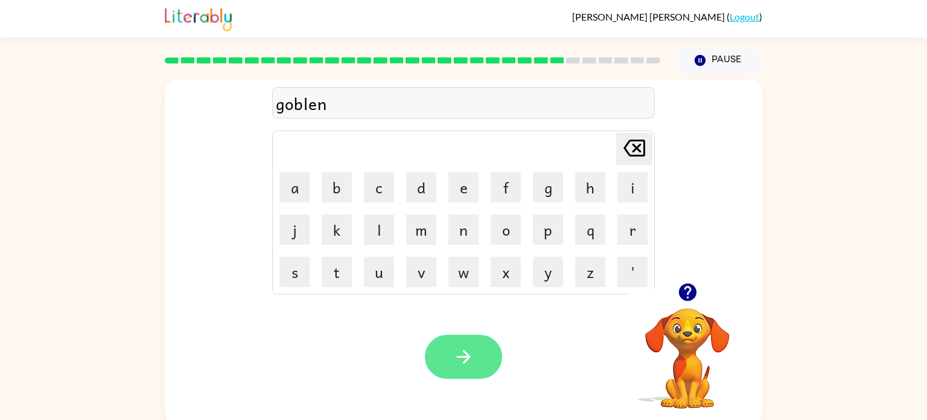
click at [473, 348] on icon "button" at bounding box center [463, 356] width 21 height 21
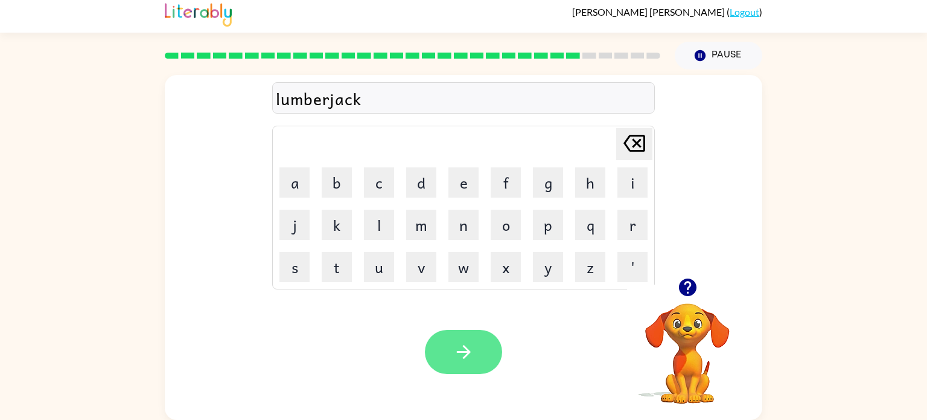
click at [482, 357] on button "button" at bounding box center [463, 352] width 77 height 44
click at [490, 356] on button "button" at bounding box center [463, 352] width 77 height 44
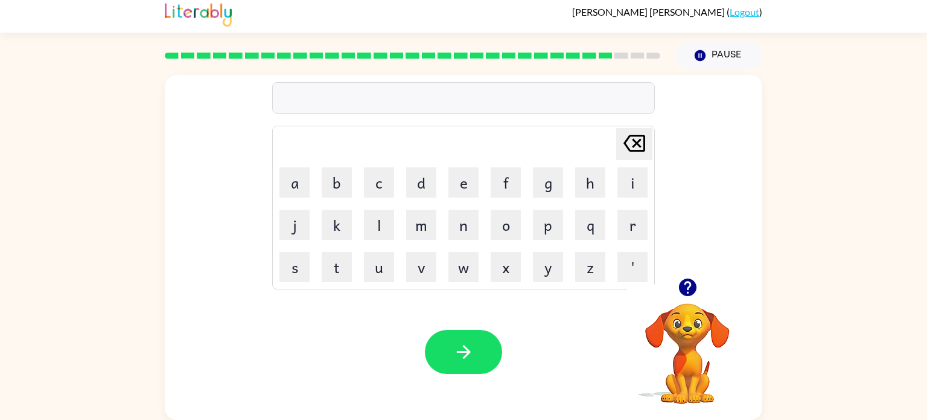
click at [226, 313] on div "Your browser must support playing .mp4 files to use Literably. Please try using…" at bounding box center [464, 352] width 598 height 136
click at [226, 315] on div "Your browser must support playing .mp4 files to use Literably. Please try using…" at bounding box center [464, 352] width 598 height 136
click at [459, 347] on icon "button" at bounding box center [463, 351] width 21 height 21
click at [478, 353] on button "button" at bounding box center [463, 352] width 77 height 44
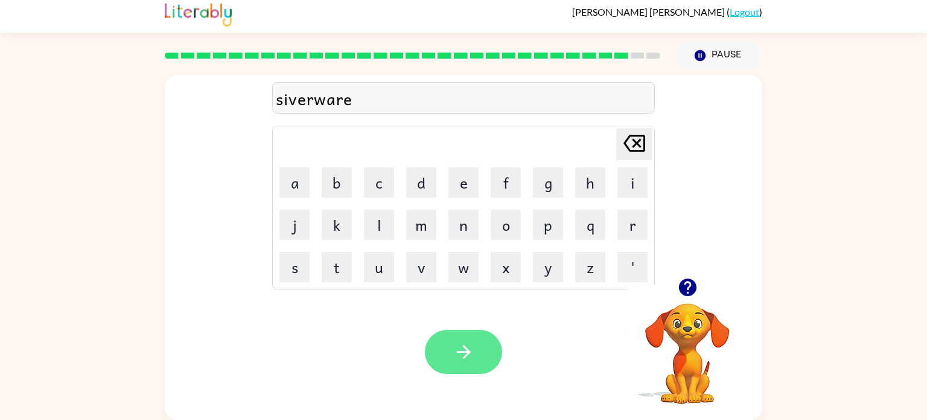
click at [464, 356] on icon "button" at bounding box center [463, 351] width 21 height 21
click at [467, 348] on icon "button" at bounding box center [463, 351] width 21 height 21
